Goal: Task Accomplishment & Management: Manage account settings

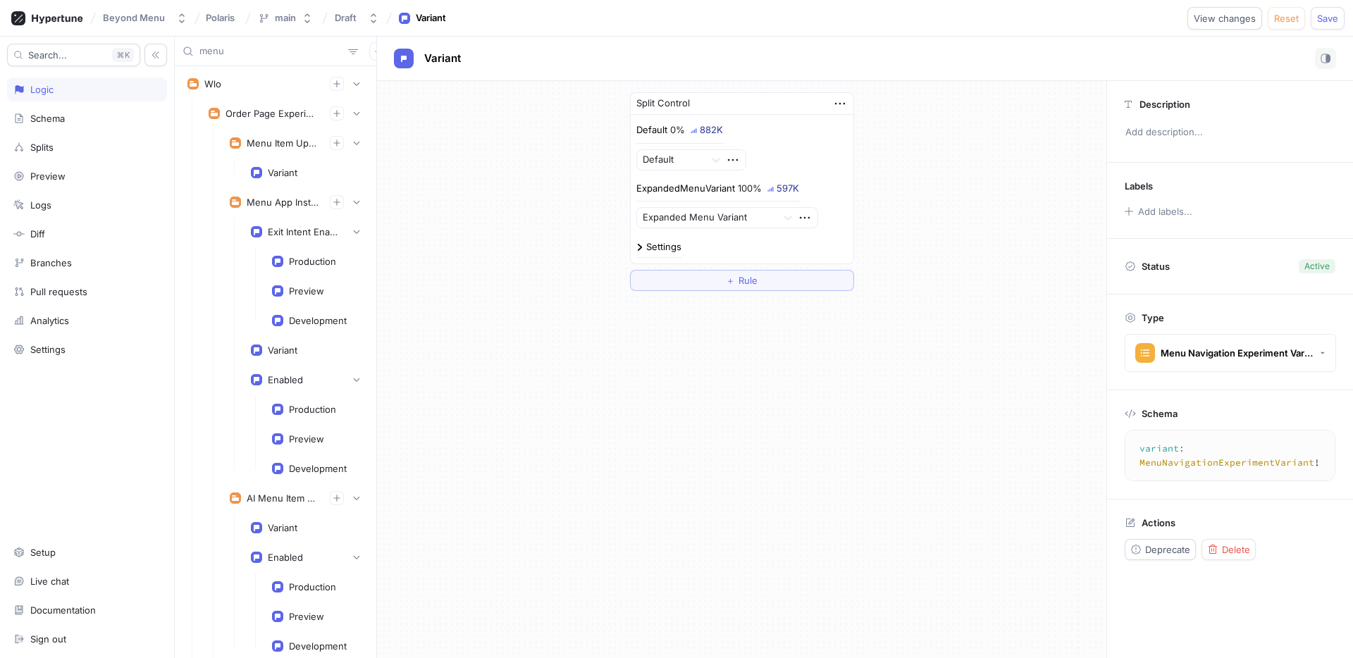
scroll to position [940, 0]
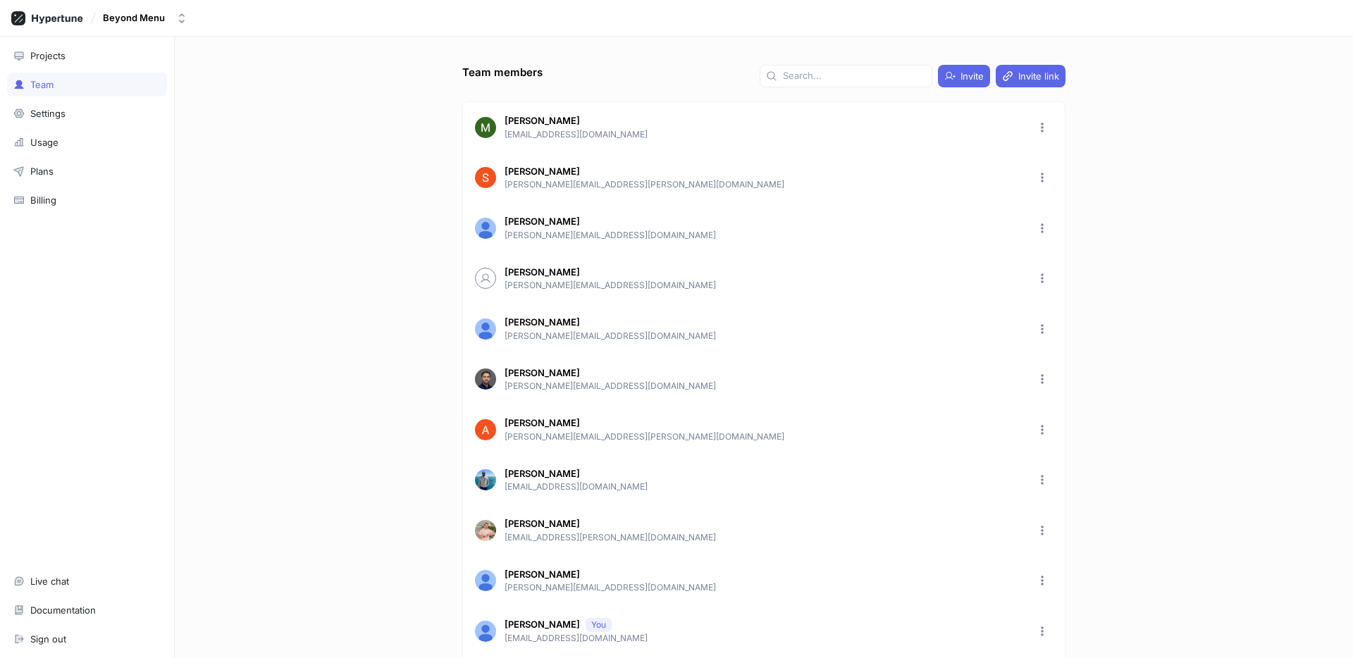
click at [125, 42] on div "Projects Team Settings Usage Plans Billing Live chat Documentation Sign out" at bounding box center [87, 348] width 175 height 622
click at [125, 49] on div "Projects" at bounding box center [87, 56] width 160 height 24
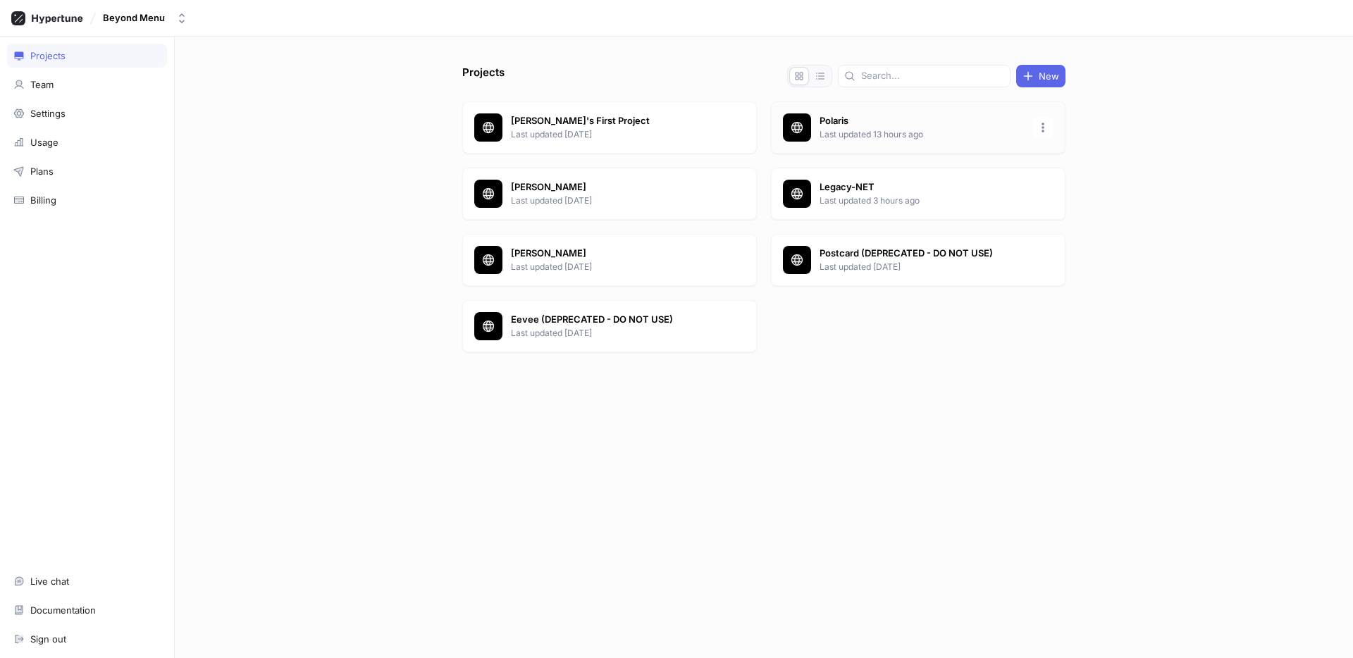
click at [915, 126] on p "Polaris" at bounding box center [922, 121] width 204 height 14
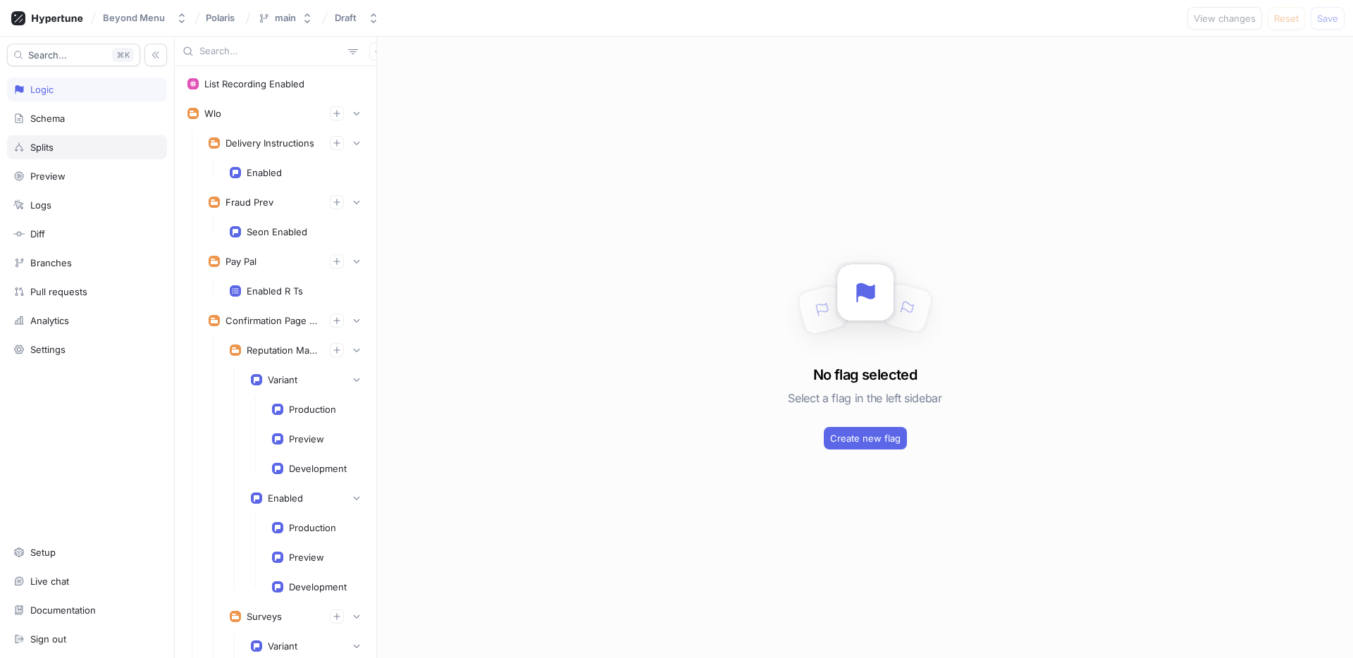
click at [73, 155] on div "Splits" at bounding box center [87, 147] width 160 height 24
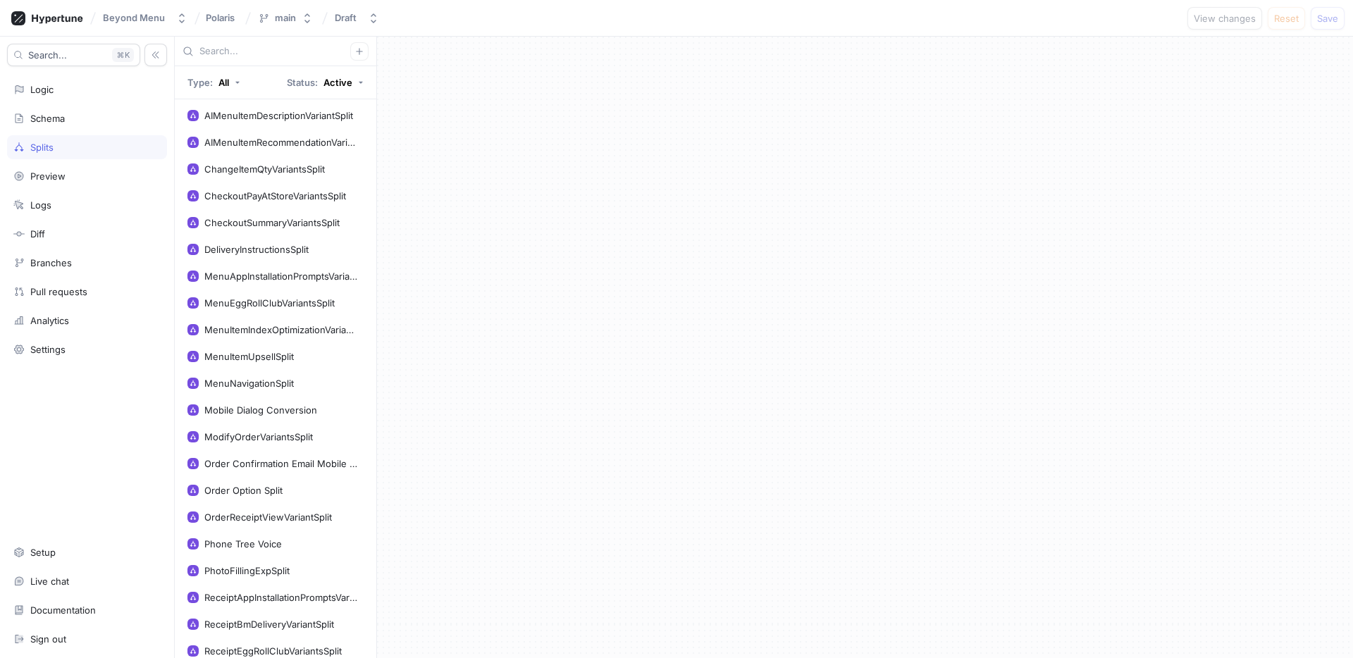
click at [235, 58] on input "text" at bounding box center [274, 51] width 151 height 14
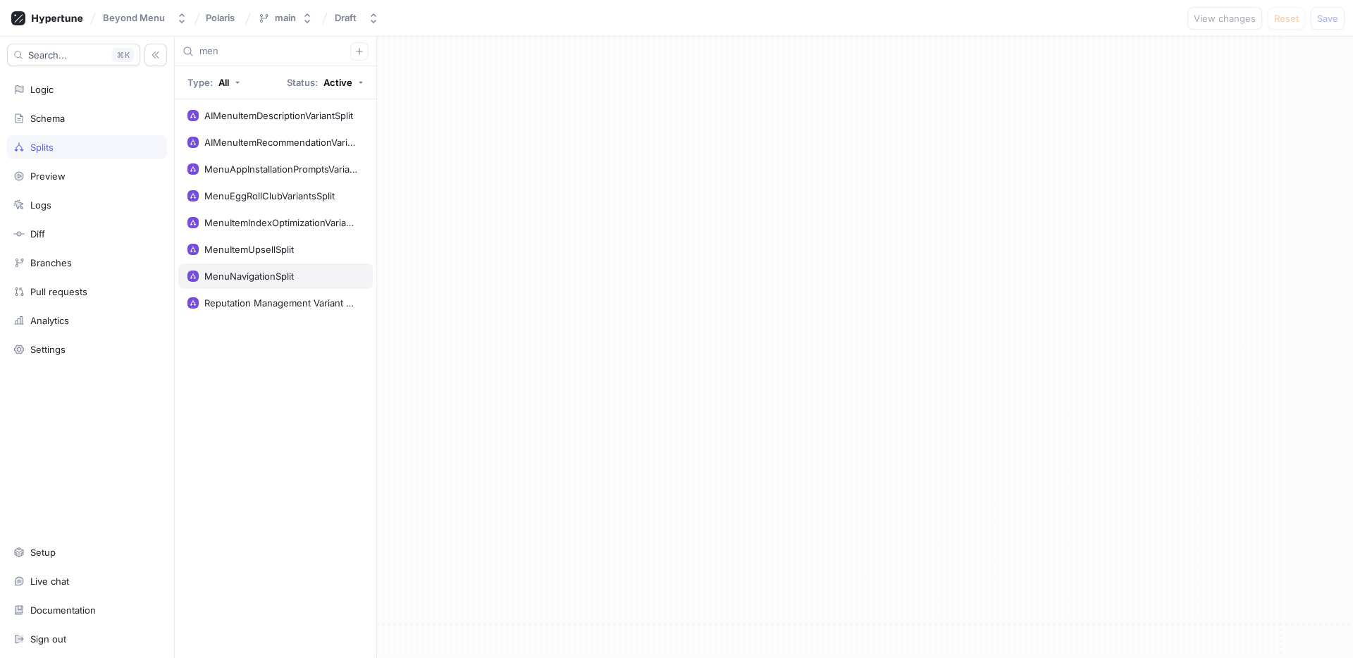
type input "men"
click at [251, 283] on div "MenuNavigationSplit" at bounding box center [275, 276] width 195 height 25
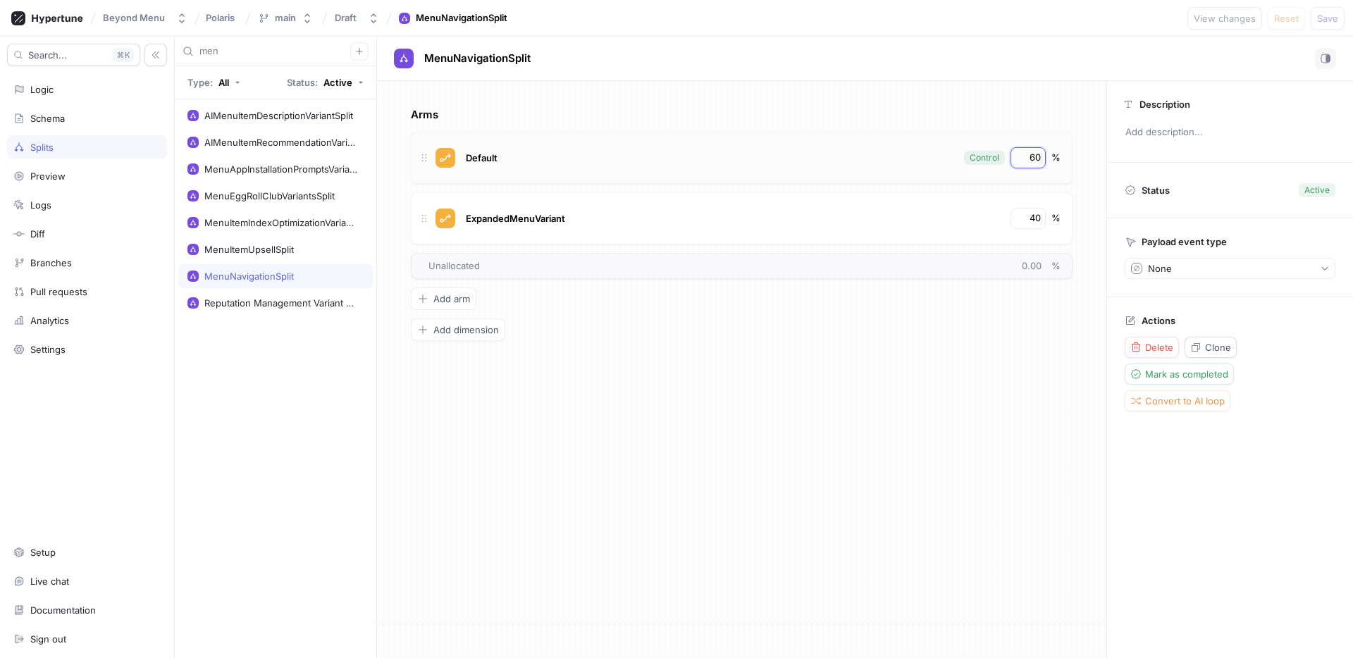
click at [1039, 156] on input "60" at bounding box center [1029, 158] width 24 height 14
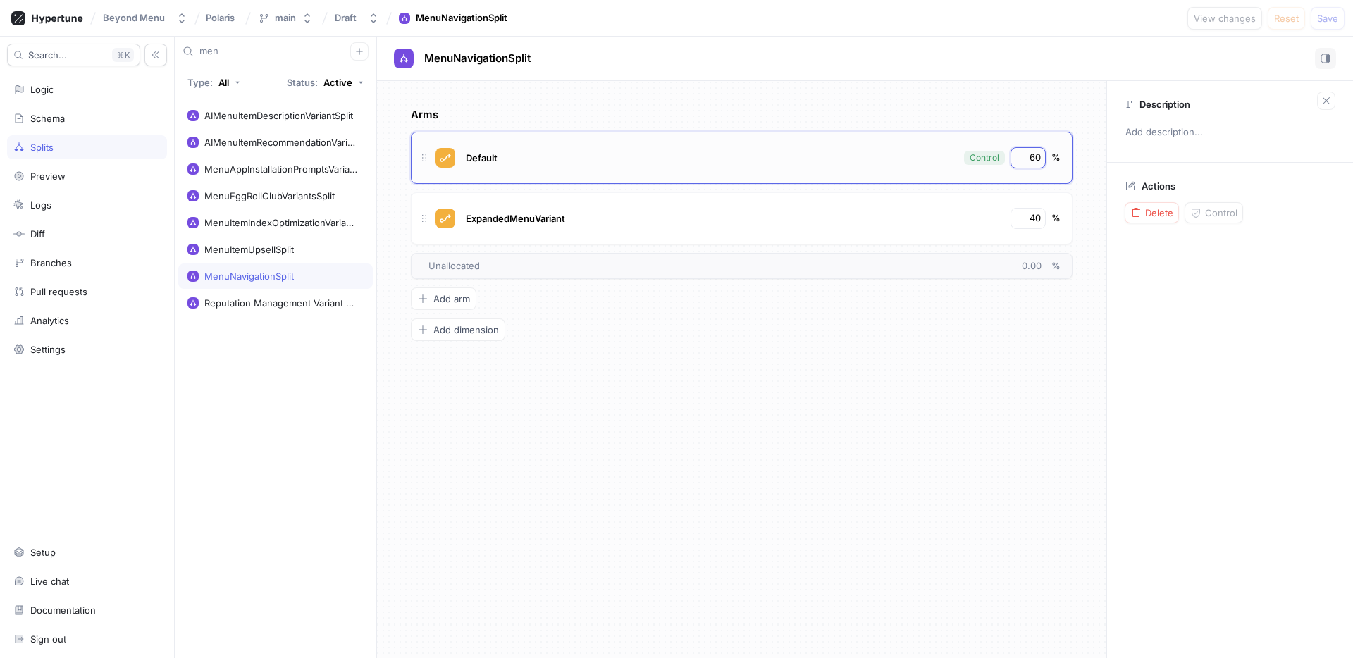
click at [1039, 156] on input "60" at bounding box center [1029, 158] width 24 height 14
type input "1"
type input "0"
click at [1039, 217] on input "40" at bounding box center [1029, 218] width 24 height 14
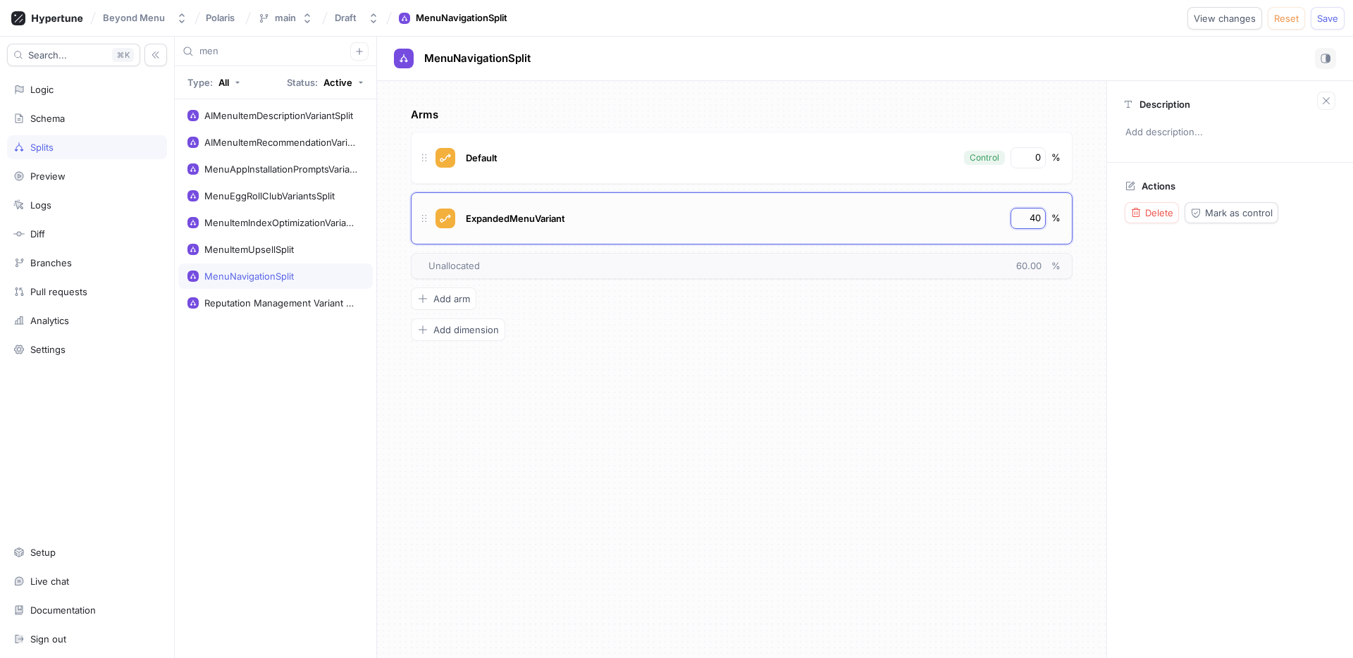
click at [1039, 217] on input "40" at bounding box center [1029, 218] width 24 height 14
type input "100"
click at [1173, 18] on span "Logic error" at bounding box center [1150, 18] width 48 height 8
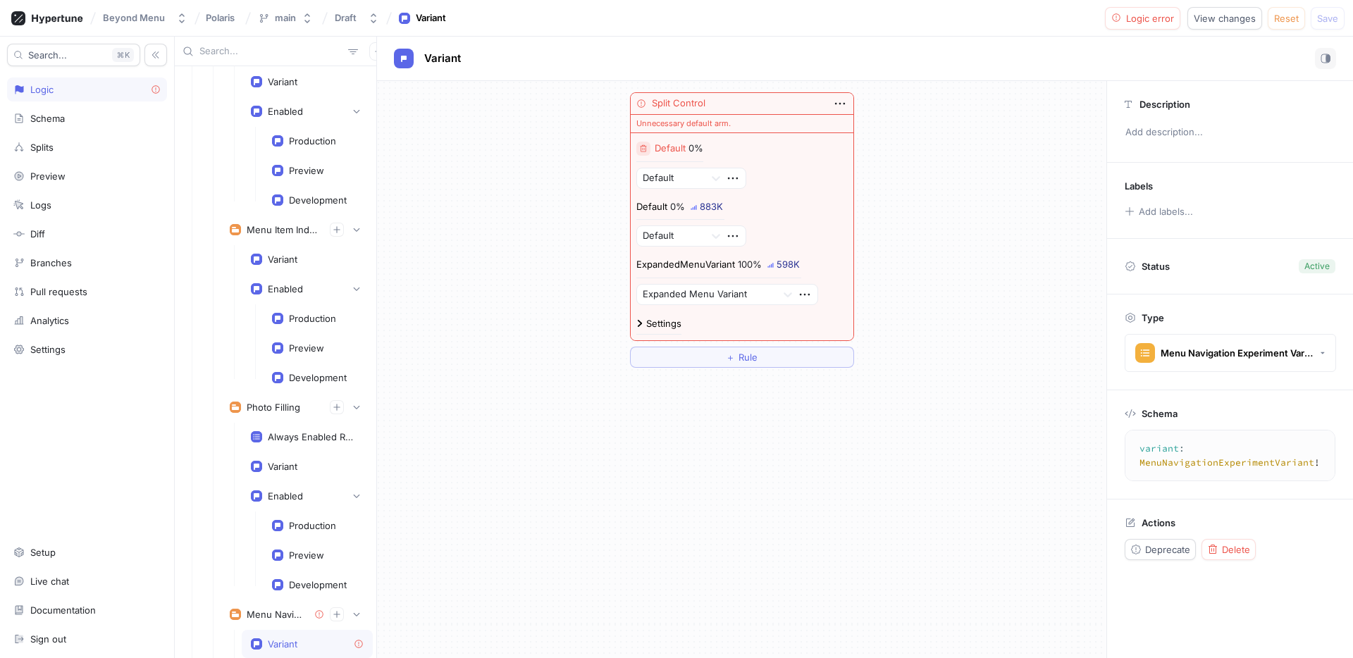
click at [648, 149] on button "button" at bounding box center [643, 149] width 14 height 14
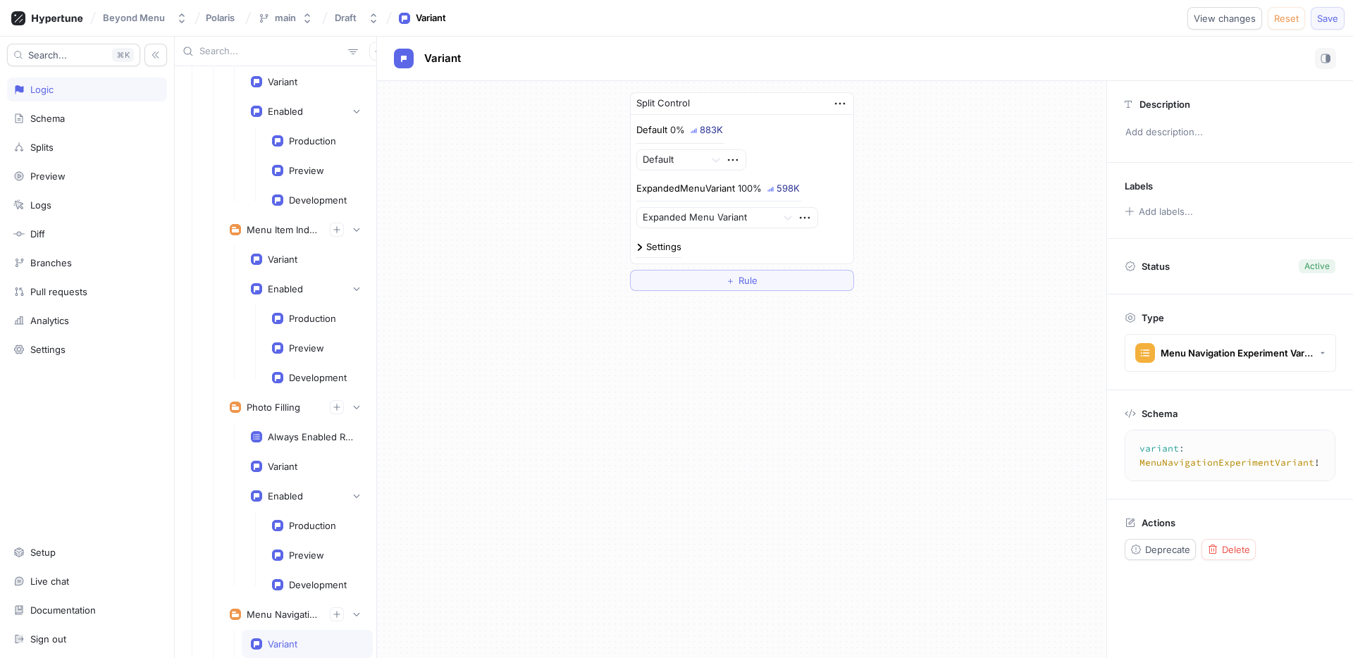
click at [1323, 20] on span "Save" at bounding box center [1327, 18] width 21 height 8
